Goal: Transaction & Acquisition: Purchase product/service

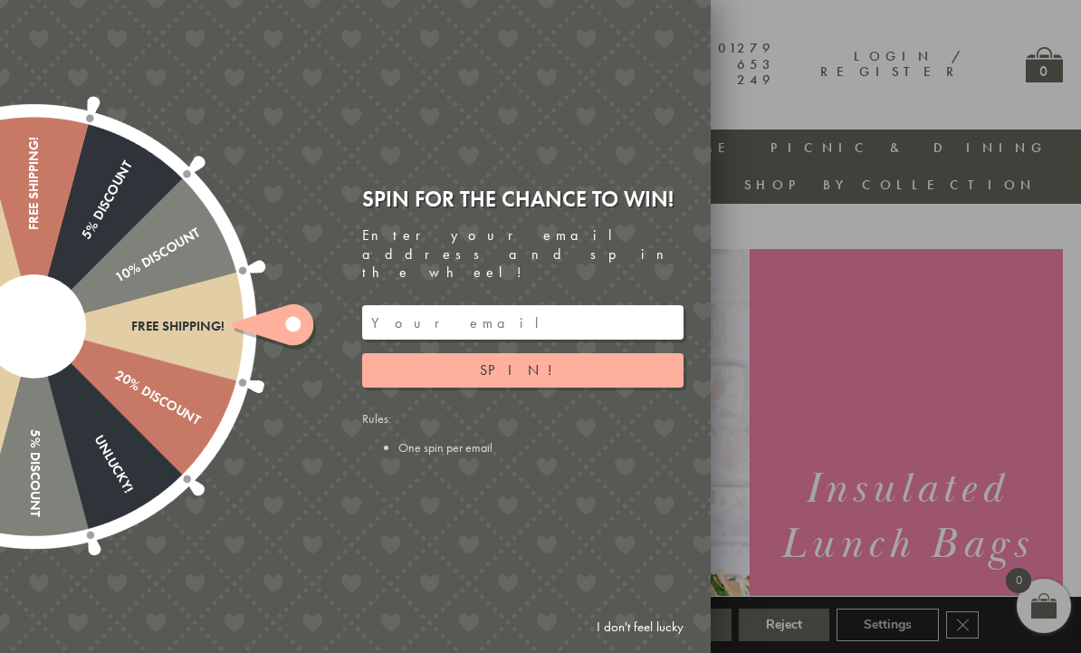
click at [625, 639] on link "I don't feel lucky" at bounding box center [639, 626] width 105 height 33
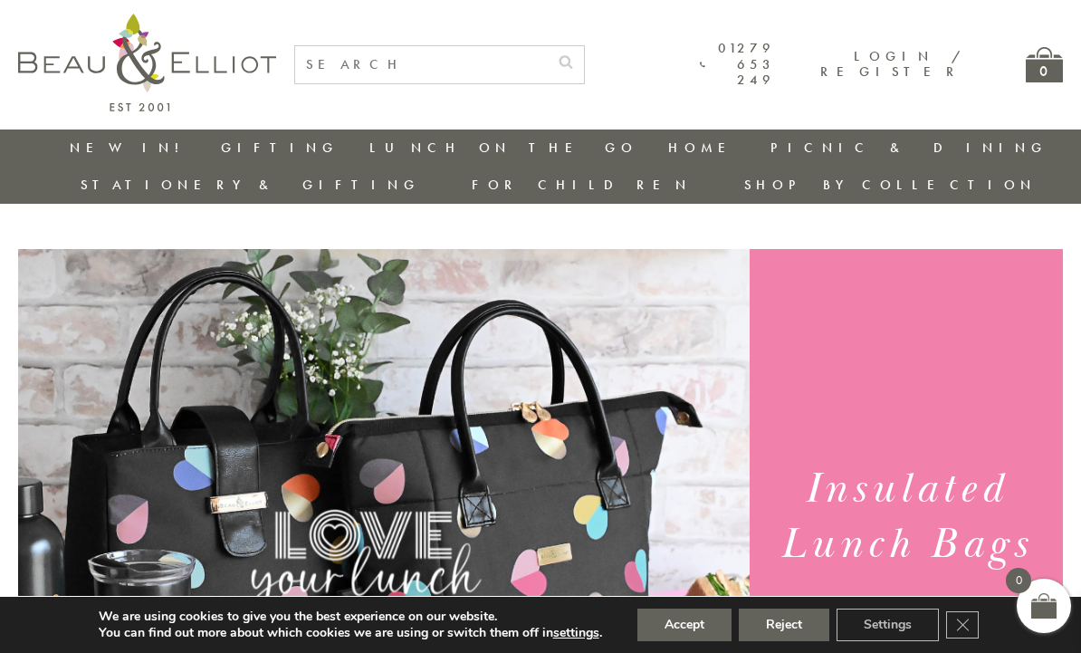
click at [687, 637] on button "Accept" at bounding box center [684, 624] width 94 height 33
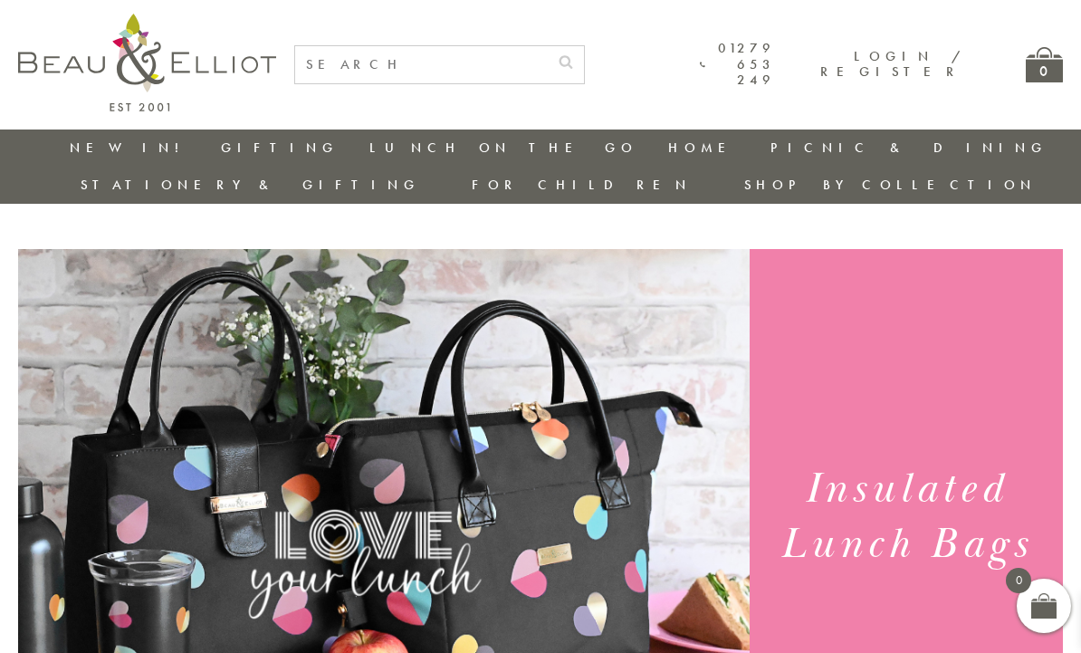
click at [387, 192] on link "Insulated Lunch Bags" at bounding box center [468, 201] width 163 height 32
click at [387, 190] on link "Insulated Lunch Bags" at bounding box center [468, 201] width 163 height 32
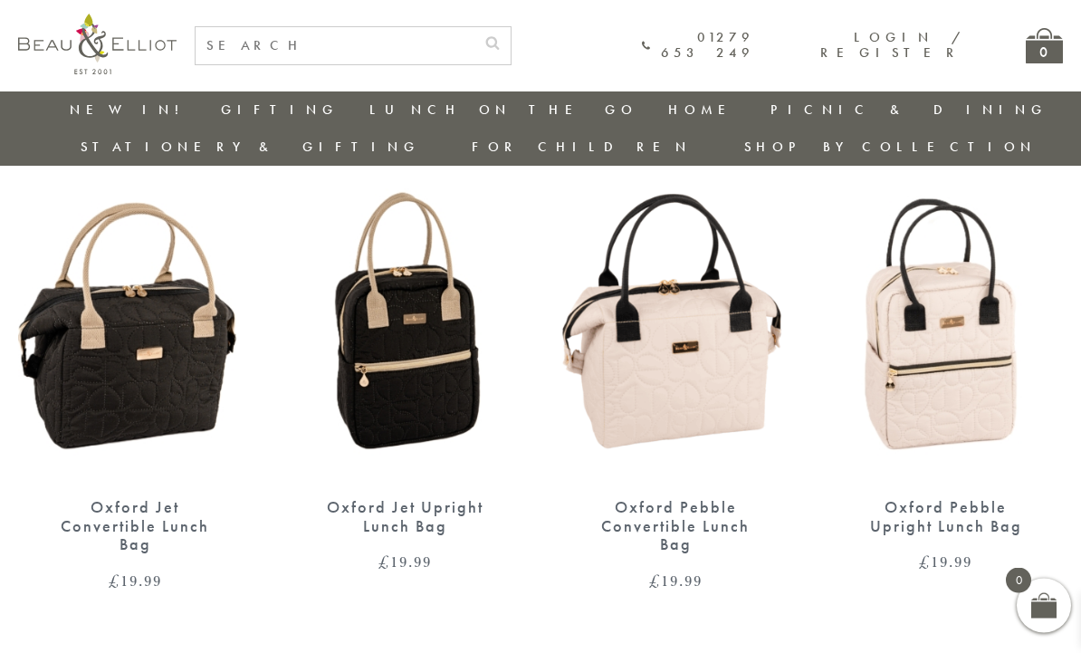
scroll to position [1141, 0]
click at [632, 357] on img at bounding box center [675, 329] width 234 height 302
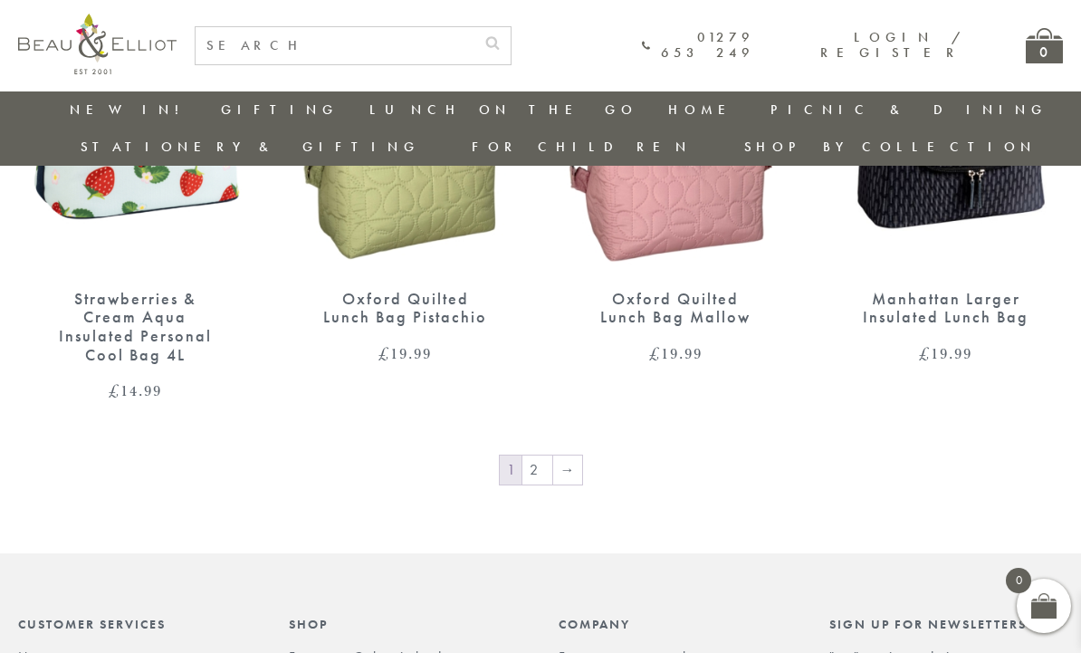
scroll to position [2752, 0]
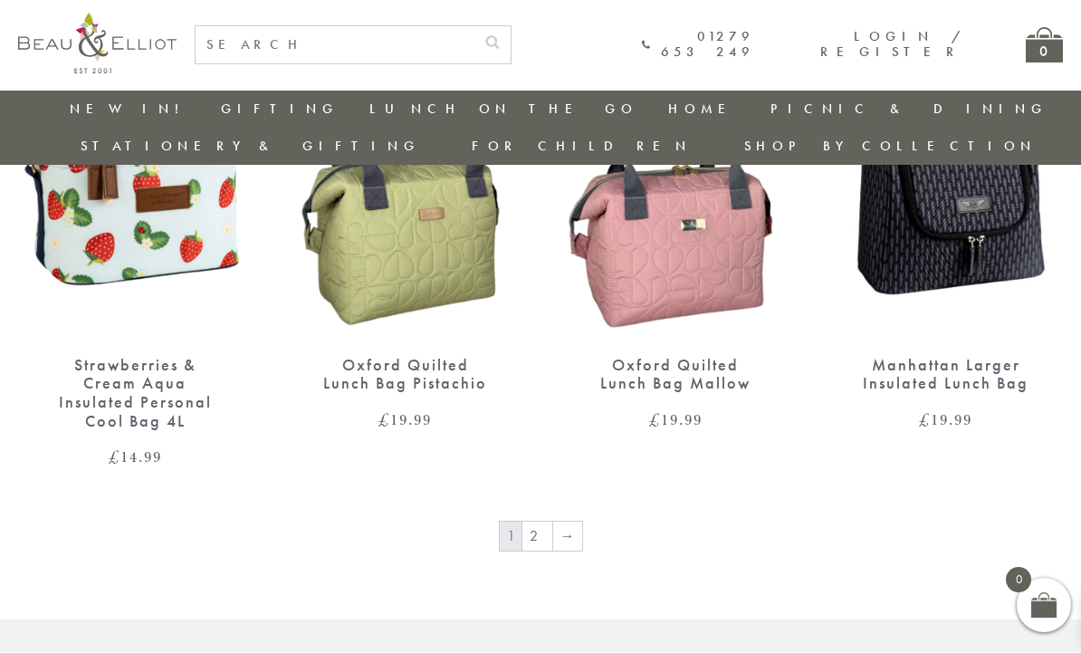
click at [567, 522] on link "→" at bounding box center [567, 536] width 29 height 29
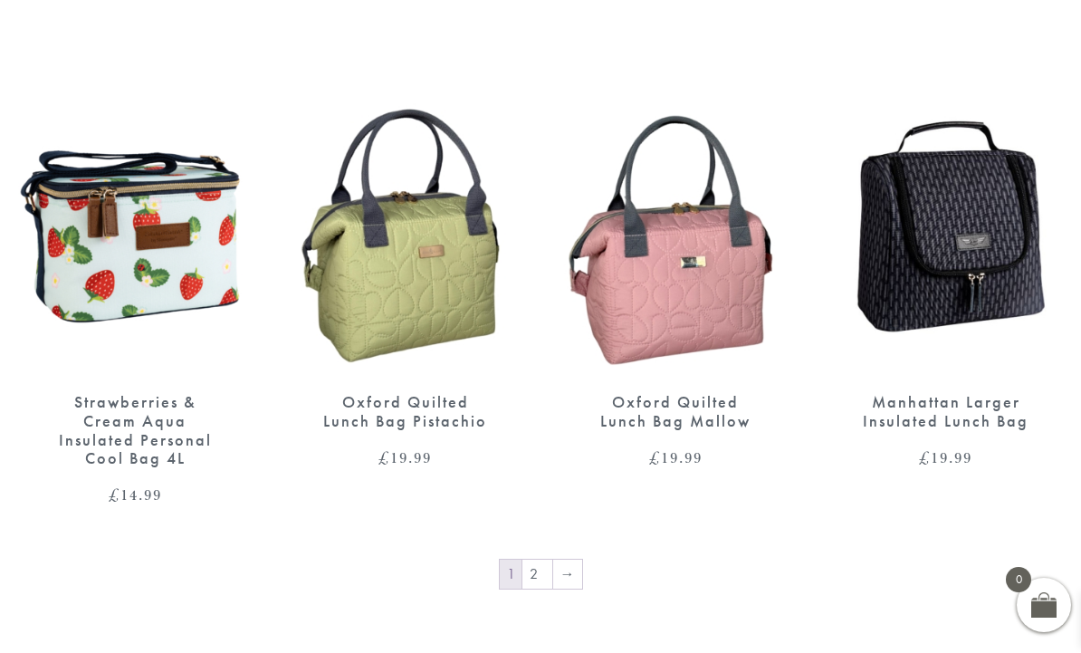
scroll to position [2753, 0]
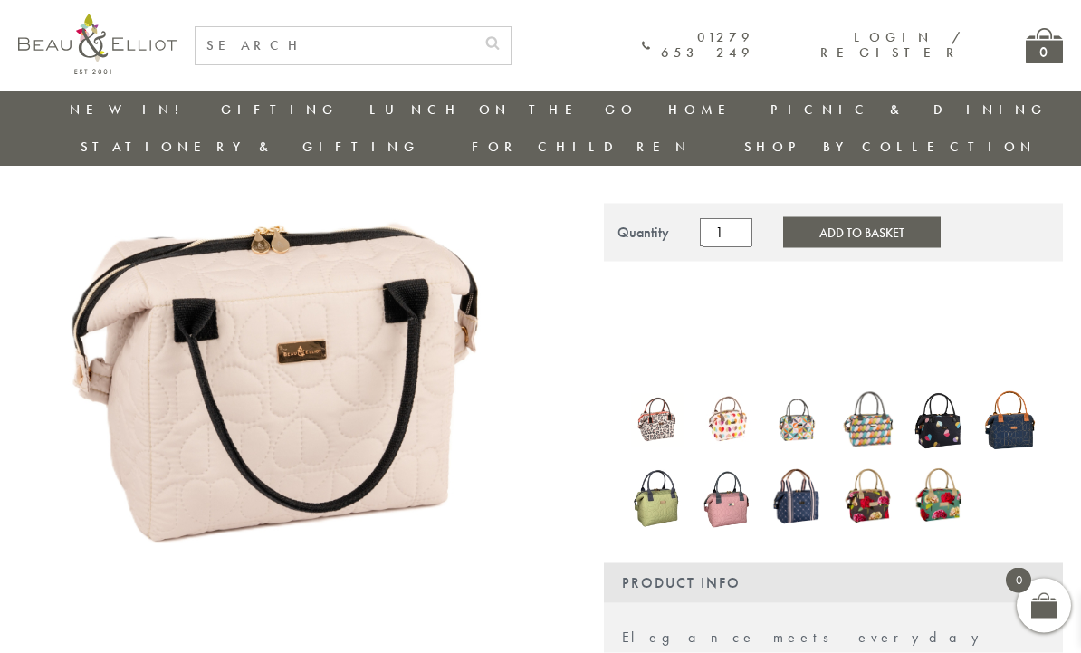
scroll to position [172, 12]
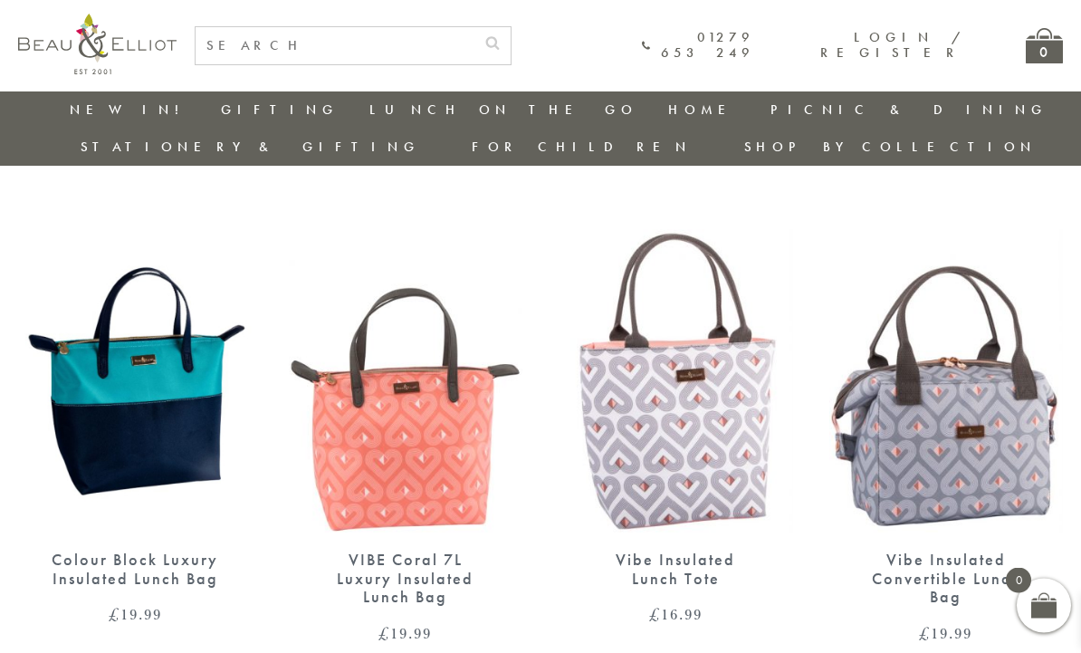
scroll to position [2087, 0]
